Goal: Task Accomplishment & Management: Use online tool/utility

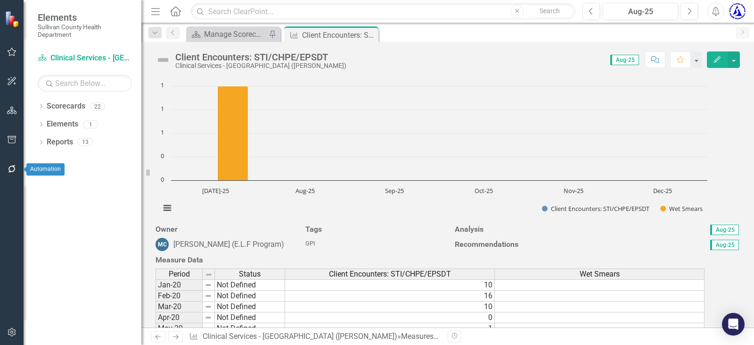
click at [12, 170] on icon "button" at bounding box center [12, 169] width 10 height 8
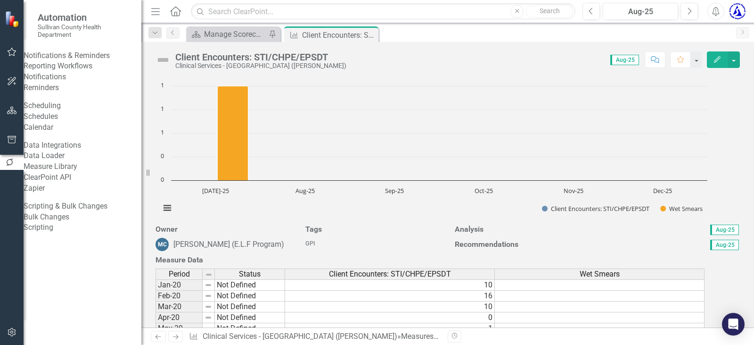
click at [64, 72] on link "Reporting Workflows" at bounding box center [83, 66] width 118 height 11
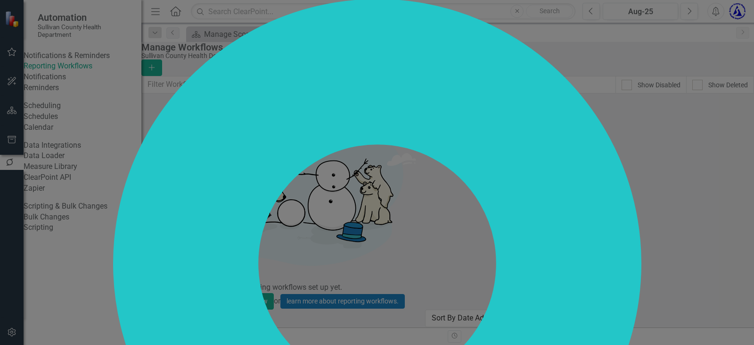
checkbox input "false"
drag, startPoint x: 741, startPoint y: 15, endPoint x: 735, endPoint y: 11, distance: 7.1
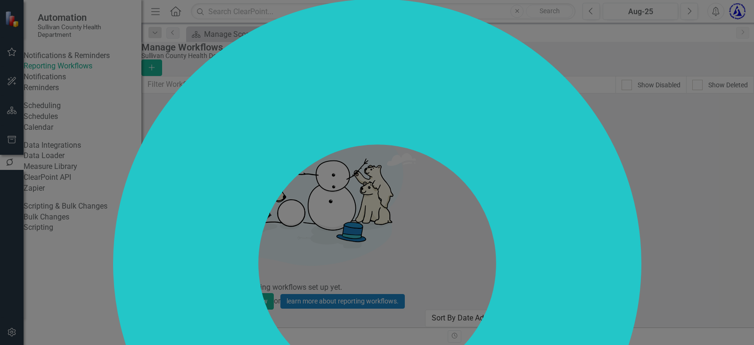
checkbox input "false"
drag, startPoint x: 738, startPoint y: 10, endPoint x: 688, endPoint y: 10, distance: 50.0
